Goal: Information Seeking & Learning: Learn about a topic

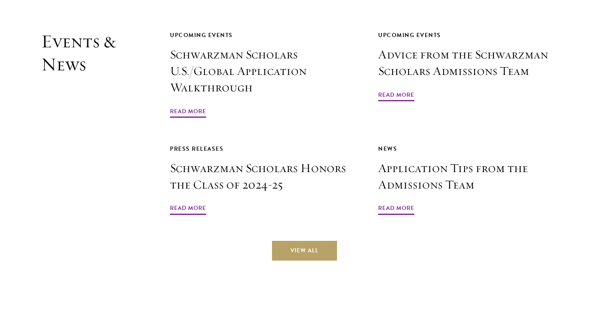
scroll to position [1969, 0]
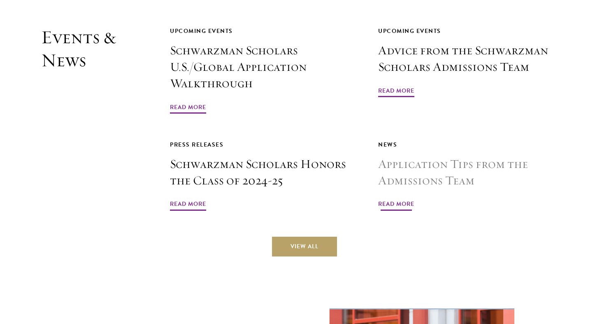
click at [397, 199] on span "Read More" at bounding box center [396, 205] width 36 height 13
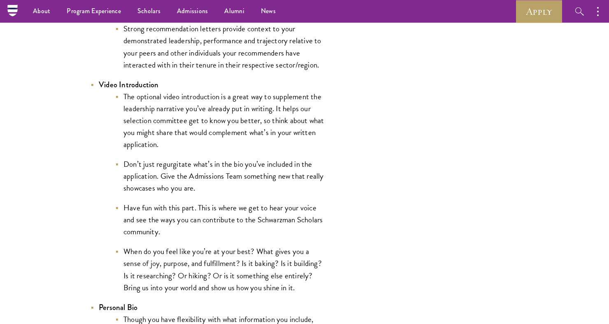
scroll to position [1319, 0]
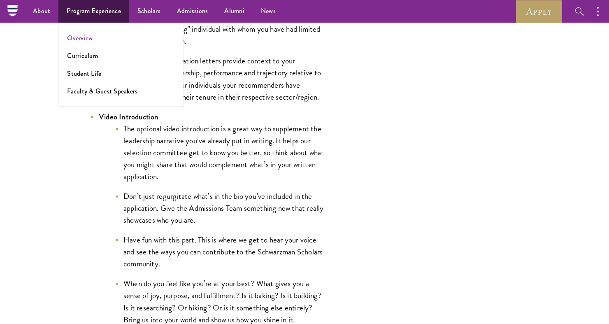
click at [86, 39] on link "Overview" at bounding box center [80, 37] width 26 height 9
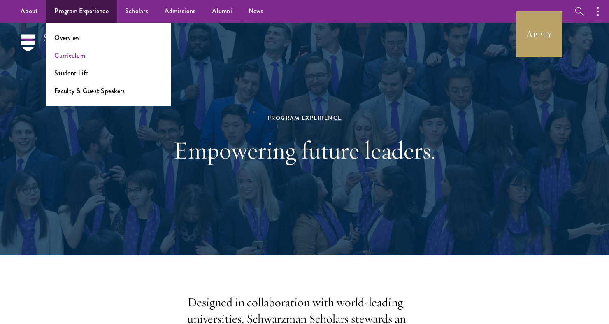
click at [77, 55] on link "Curriculum" at bounding box center [69, 55] width 31 height 9
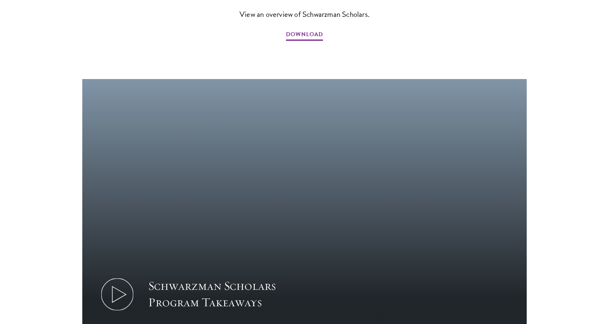
scroll to position [774, 0]
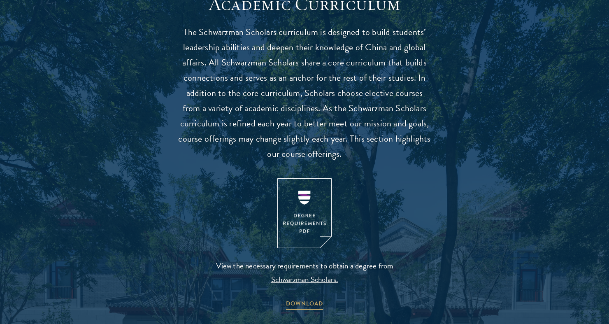
scroll to position [743, 0]
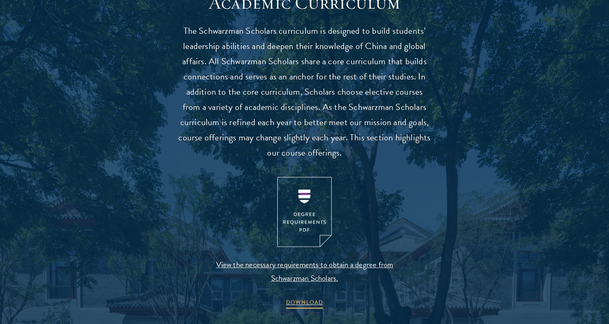
click at [309, 209] on img at bounding box center [305, 212] width 54 height 70
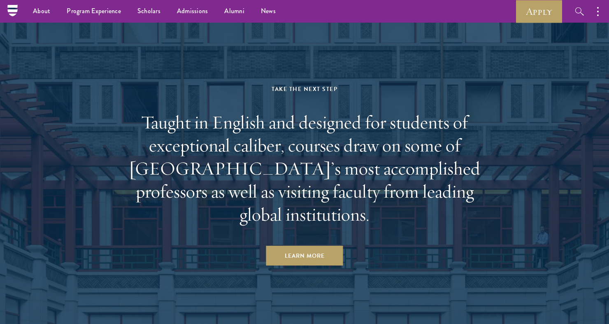
scroll to position [4853, 0]
